Goal: Task Accomplishment & Management: Manage account settings

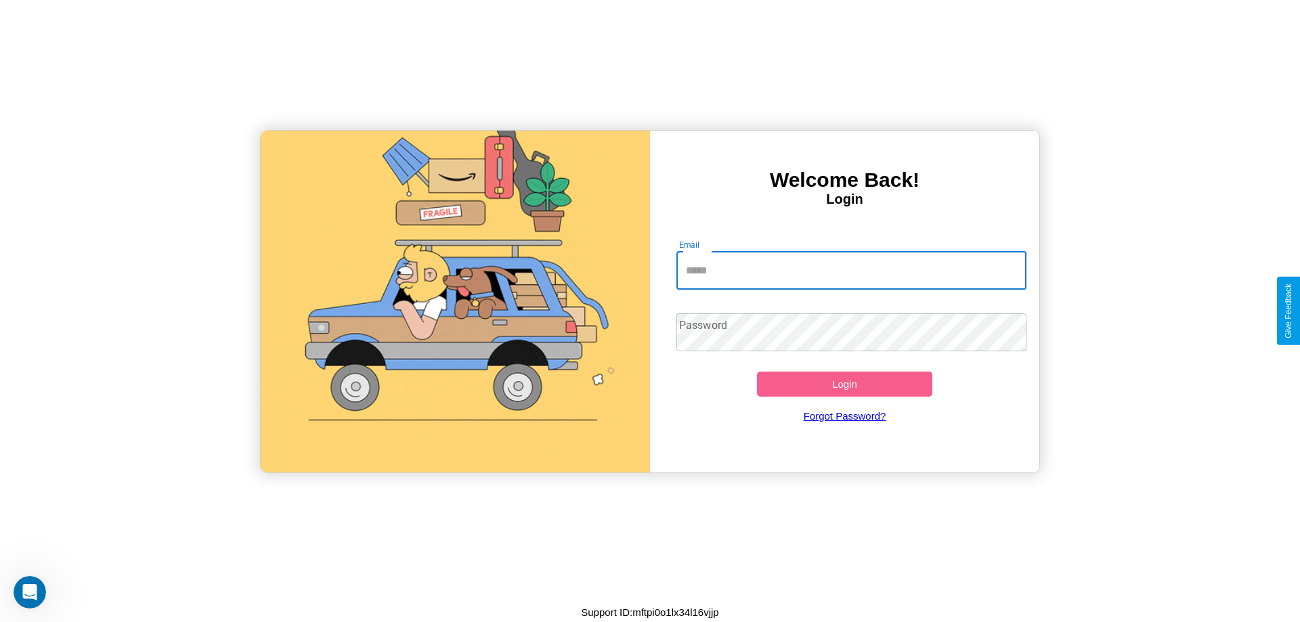
click at [851, 270] on input "Email" at bounding box center [851, 271] width 351 height 38
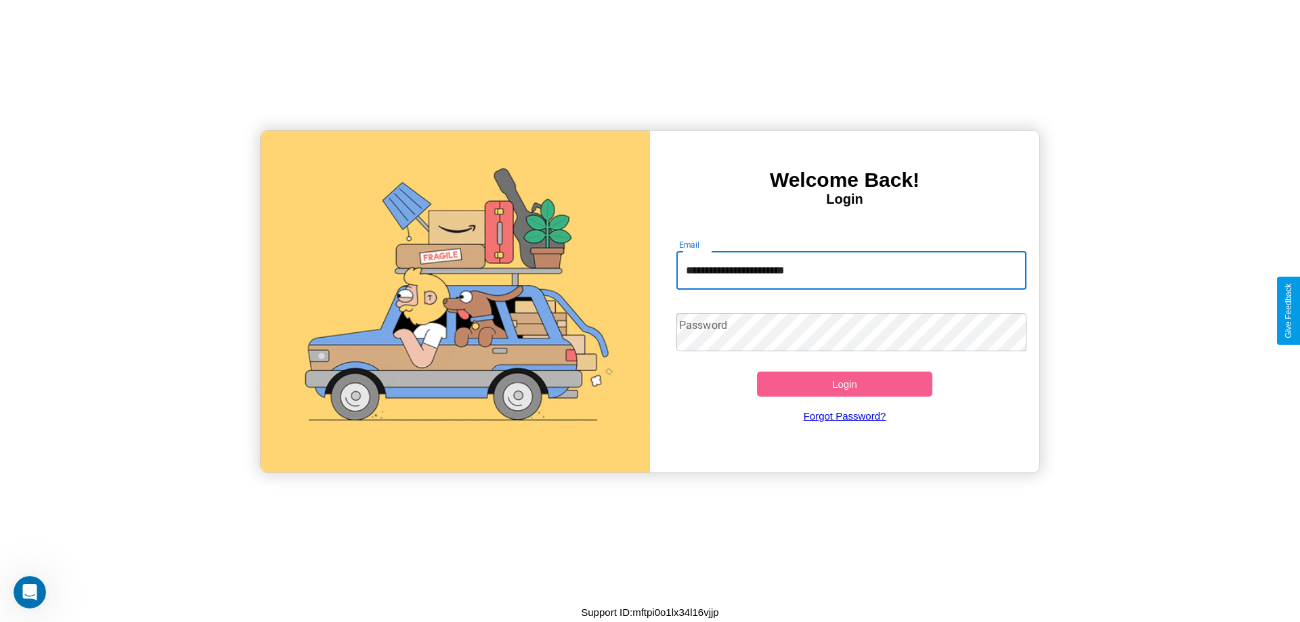
type input "**********"
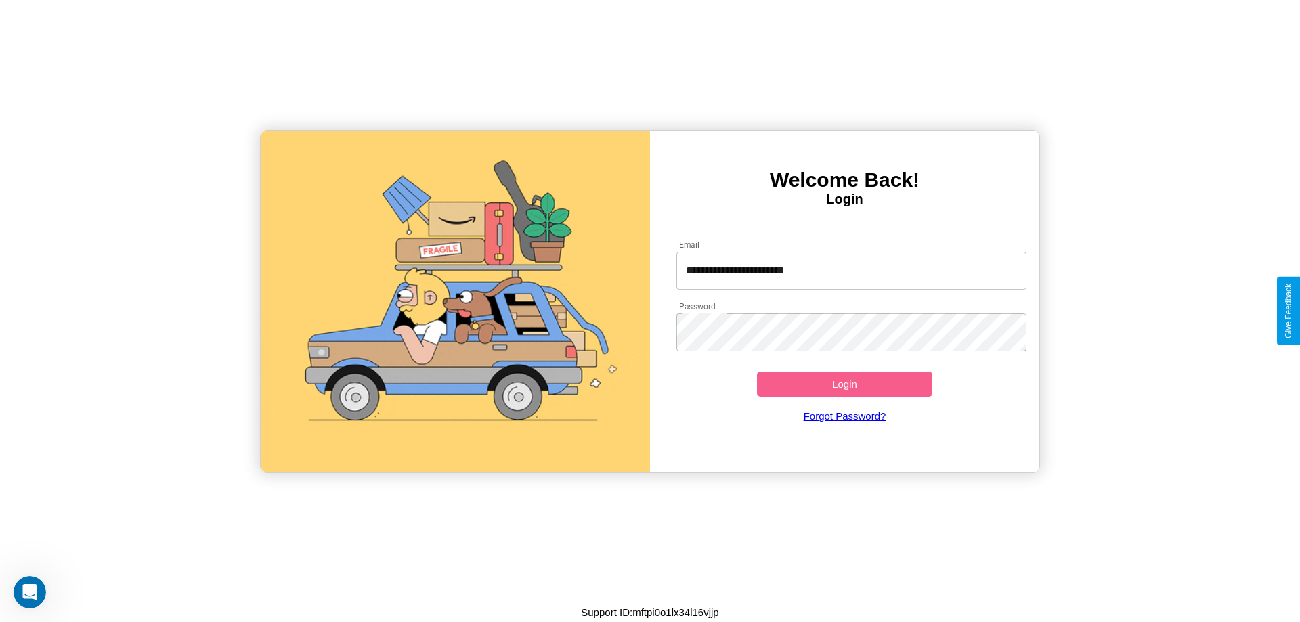
click at [844, 384] on button "Login" at bounding box center [844, 384] width 175 height 25
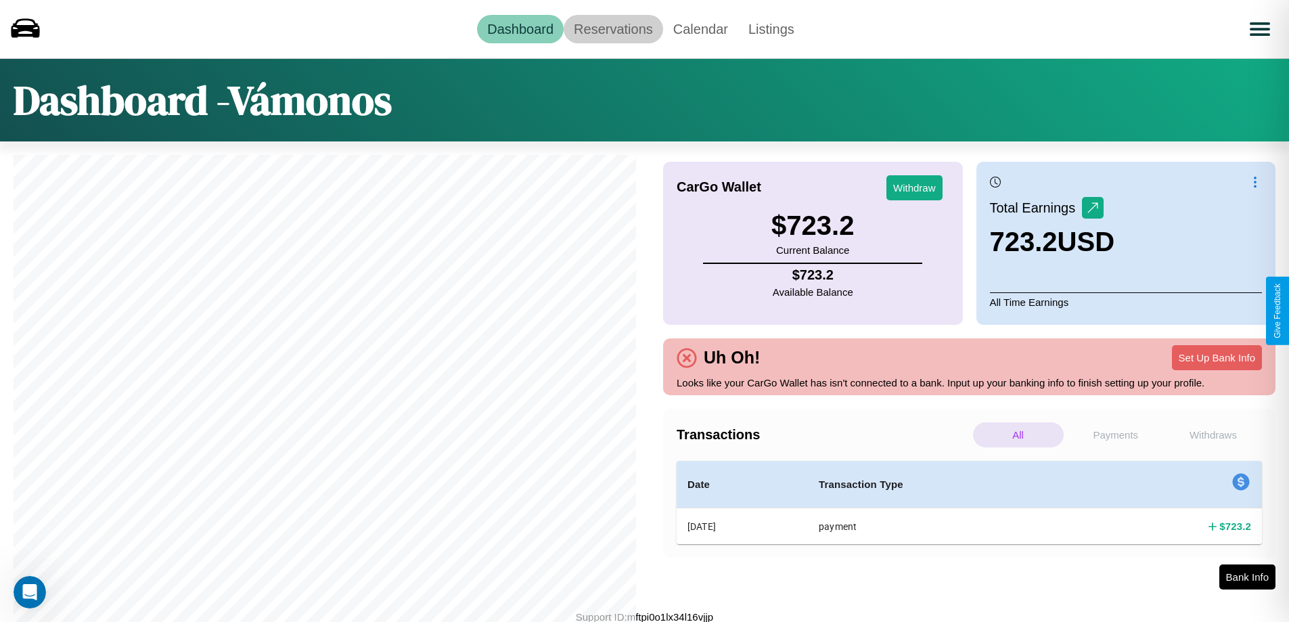
click at [613, 28] on link "Reservations" at bounding box center [614, 29] width 100 height 28
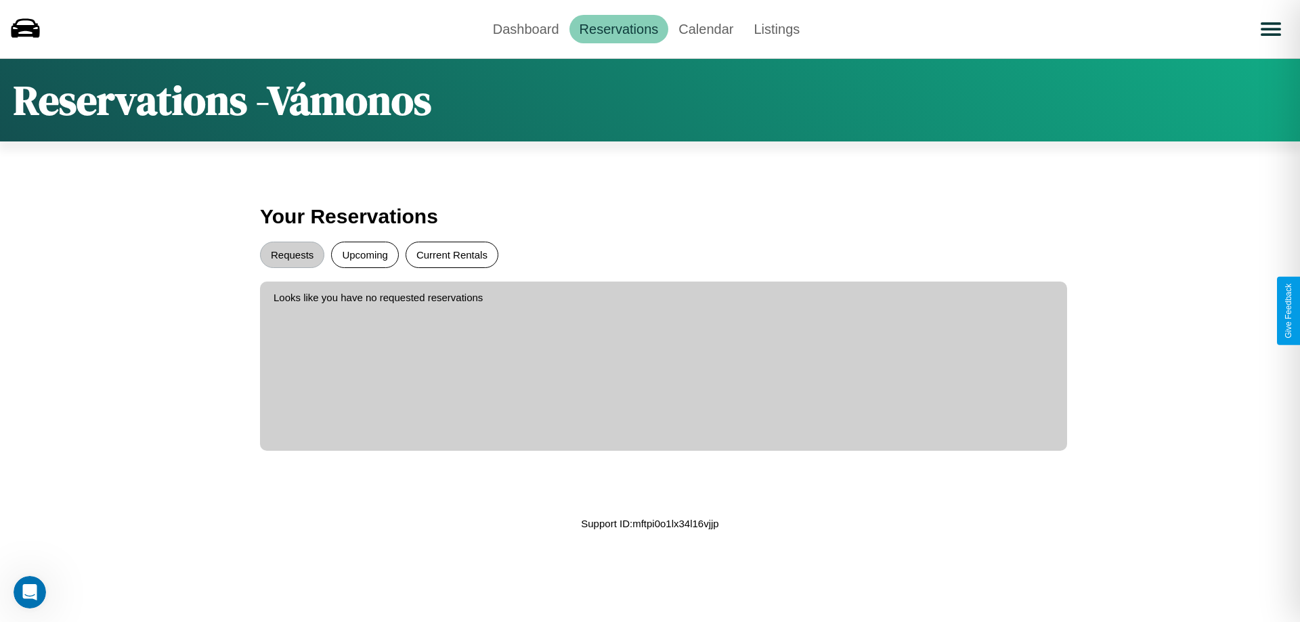
click at [451, 255] on button "Current Rentals" at bounding box center [451, 255] width 93 height 26
click at [292, 255] on button "Requests" at bounding box center [292, 255] width 64 height 26
click at [705, 28] on link "Calendar" at bounding box center [705, 29] width 75 height 28
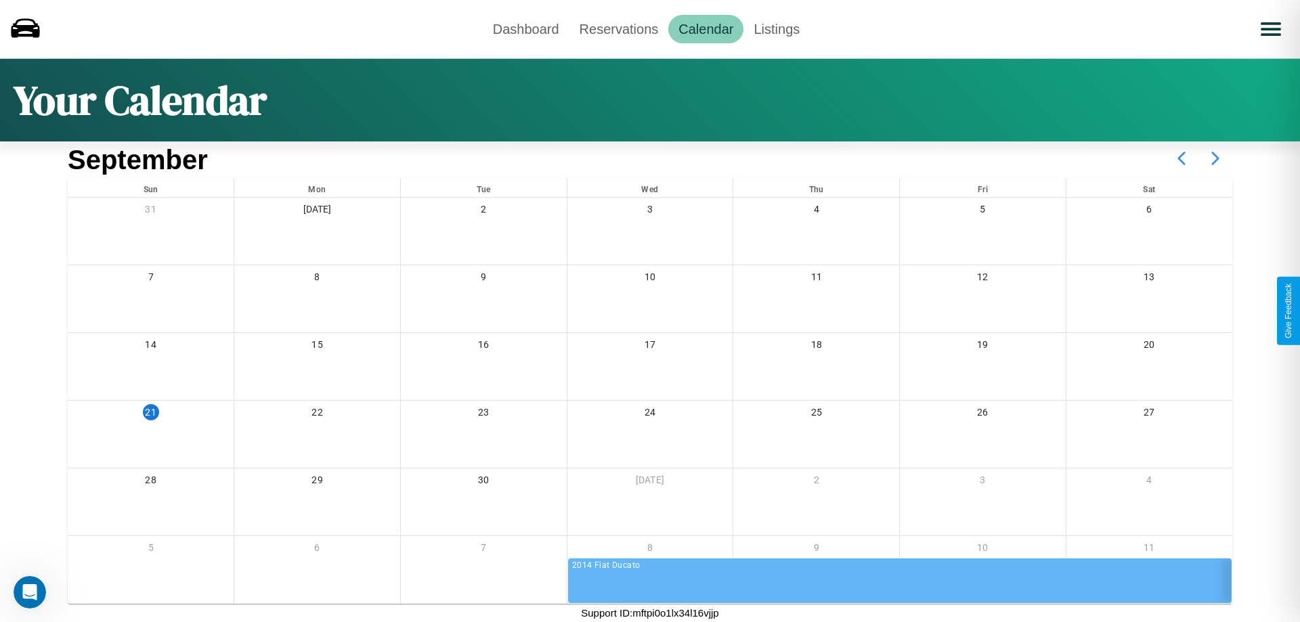
click at [1215, 158] on icon at bounding box center [1215, 158] width 34 height 34
